Goal: Information Seeking & Learning: Learn about a topic

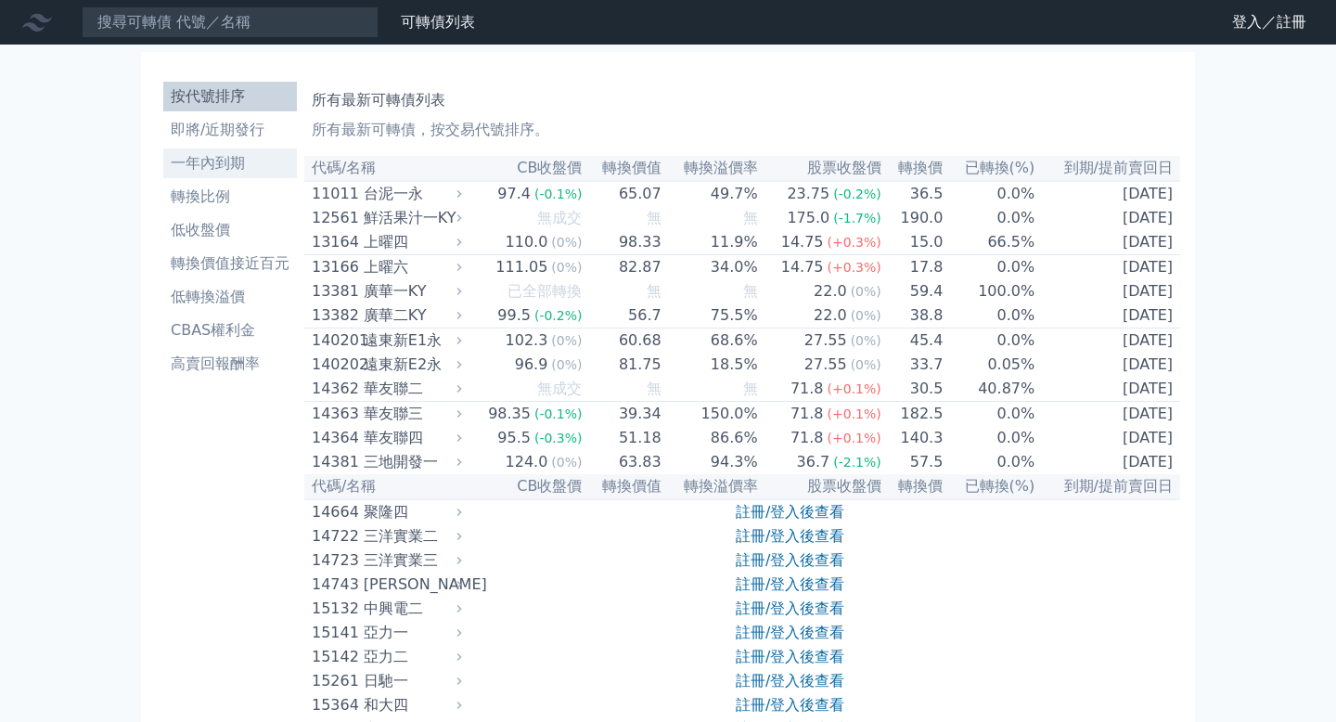
click at [208, 154] on li "一年內到期" at bounding box center [230, 163] width 134 height 22
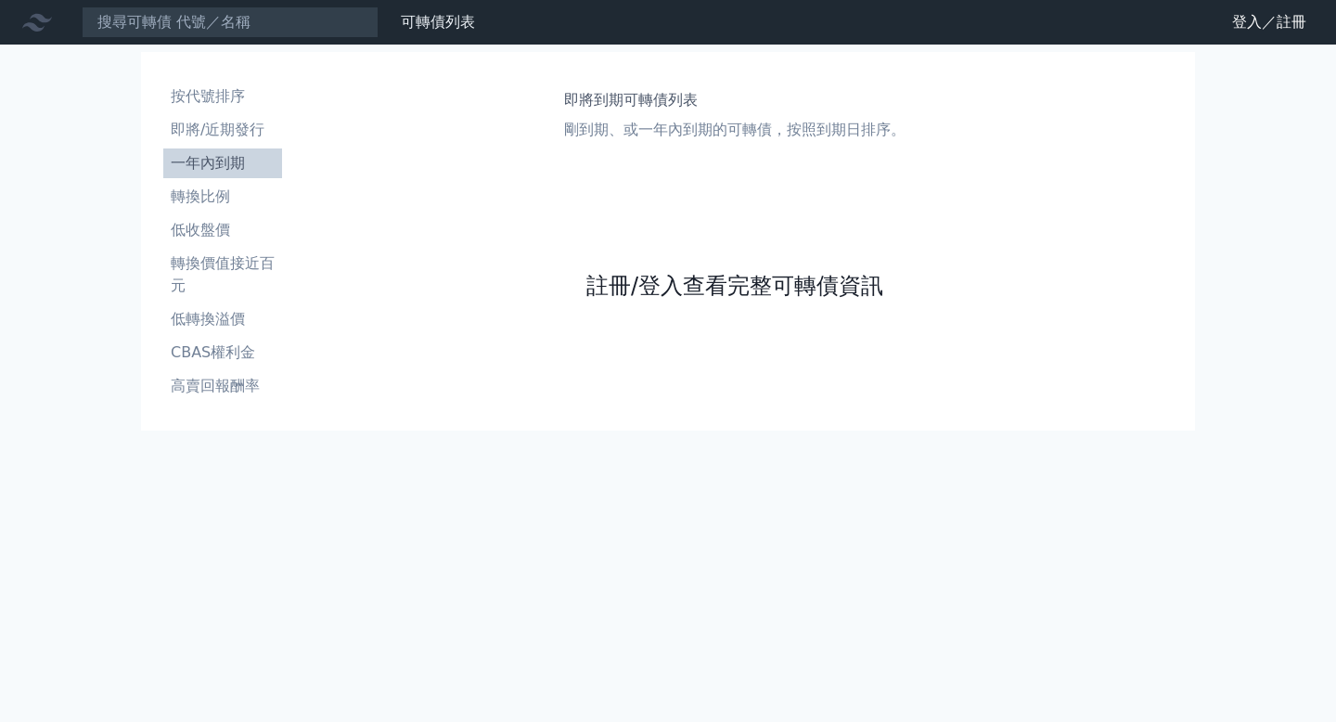
click at [761, 293] on link "註冊/登入查看完整可轉債資訊" at bounding box center [735, 286] width 297 height 30
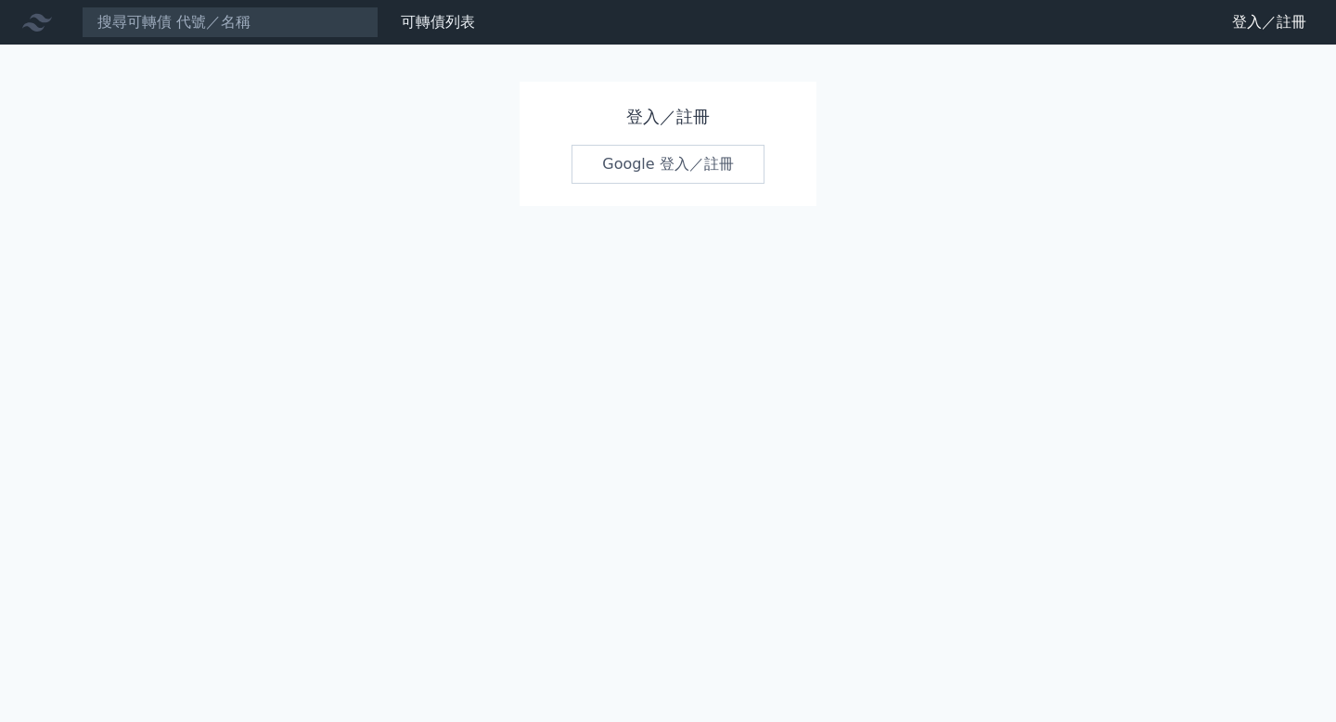
click at [675, 152] on link "Google 登入／註冊" at bounding box center [668, 164] width 193 height 39
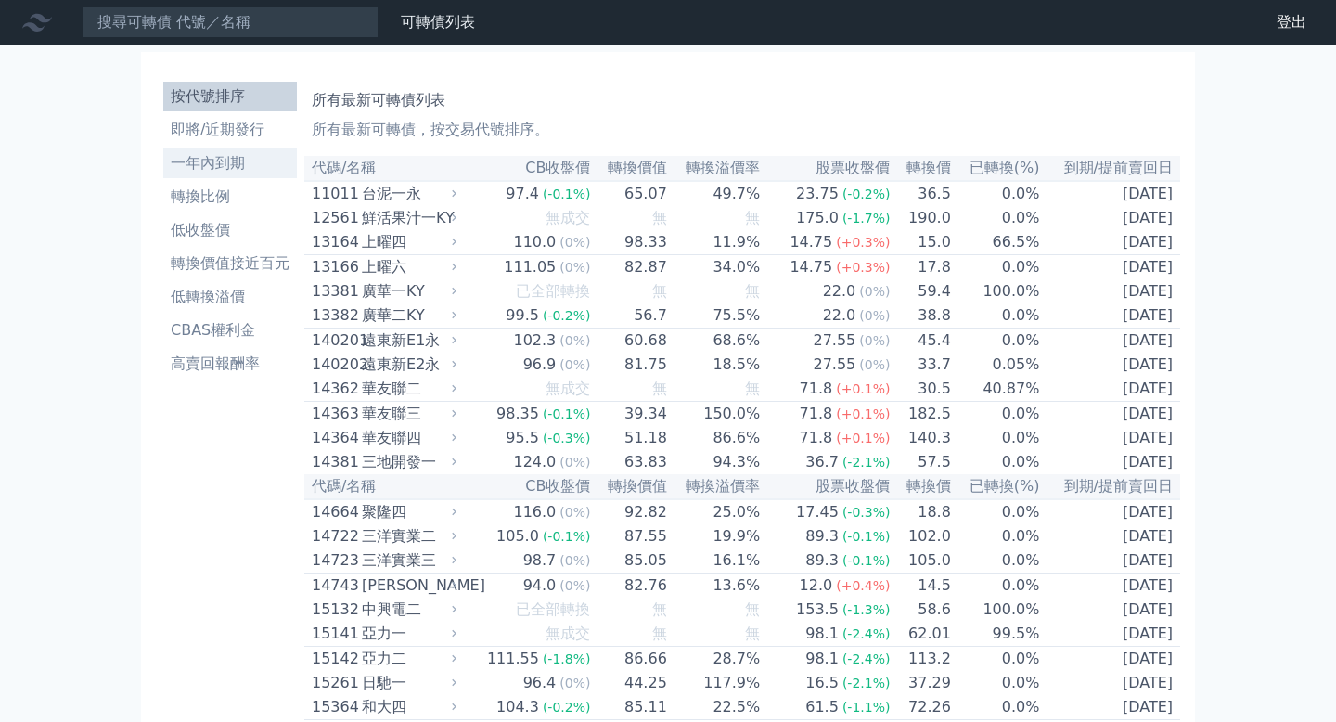
click at [226, 167] on li "一年內到期" at bounding box center [230, 163] width 134 height 22
